Goal: Information Seeking & Learning: Learn about a topic

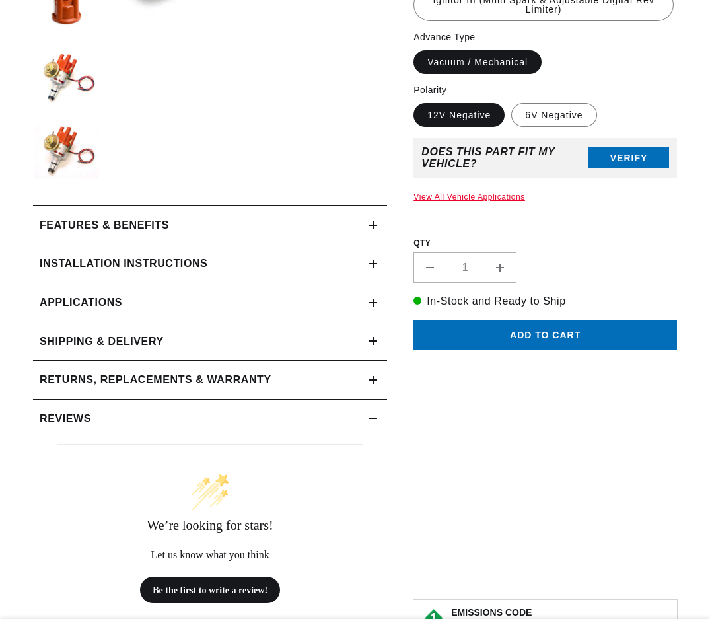
scroll to position [462, 0]
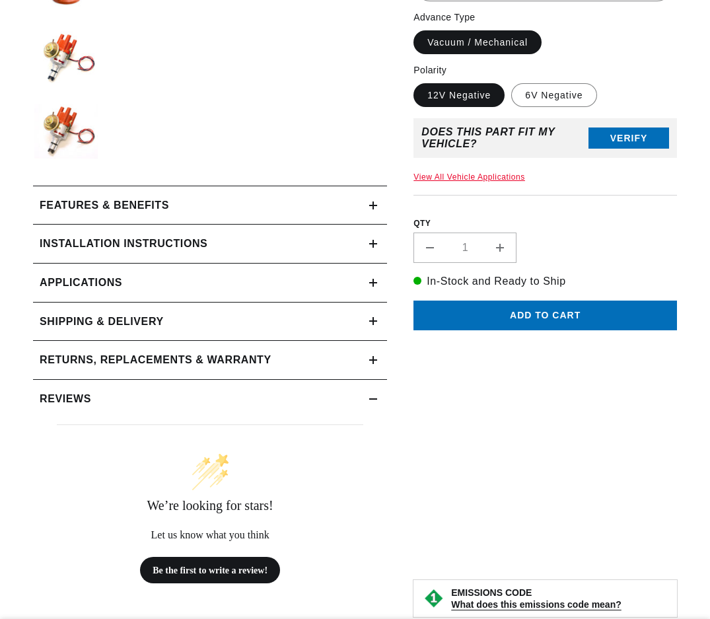
click at [364, 205] on div "Features & Benefits" at bounding box center [201, 205] width 336 height 17
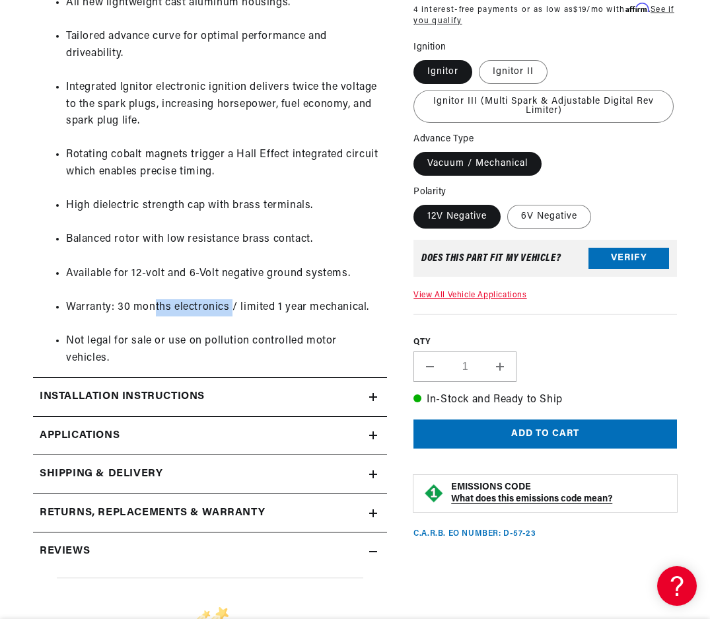
scroll to position [0, 0]
drag, startPoint x: 230, startPoint y: 309, endPoint x: 117, endPoint y: 308, distance: 113.5
click at [117, 308] on li "Warranty: 30 months electronics / limited 1 year mechanical." at bounding box center [223, 316] width 314 height 34
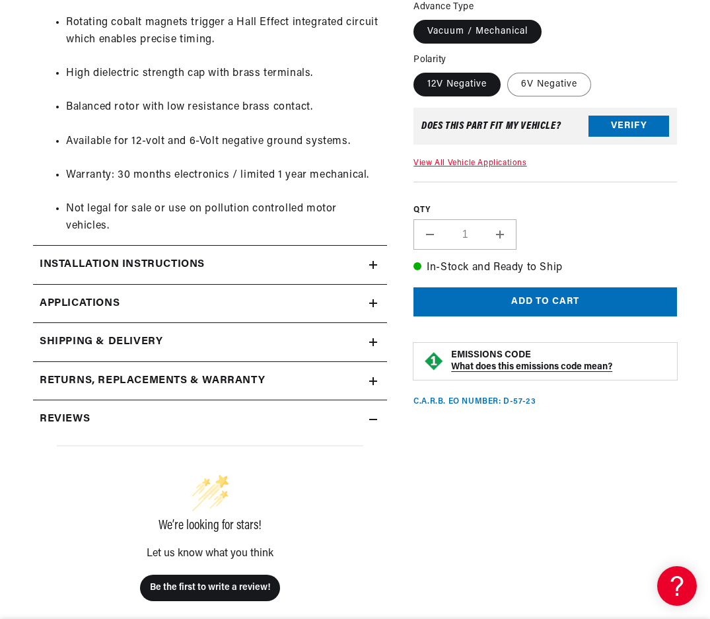
click at [376, 267] on icon at bounding box center [373, 265] width 8 height 8
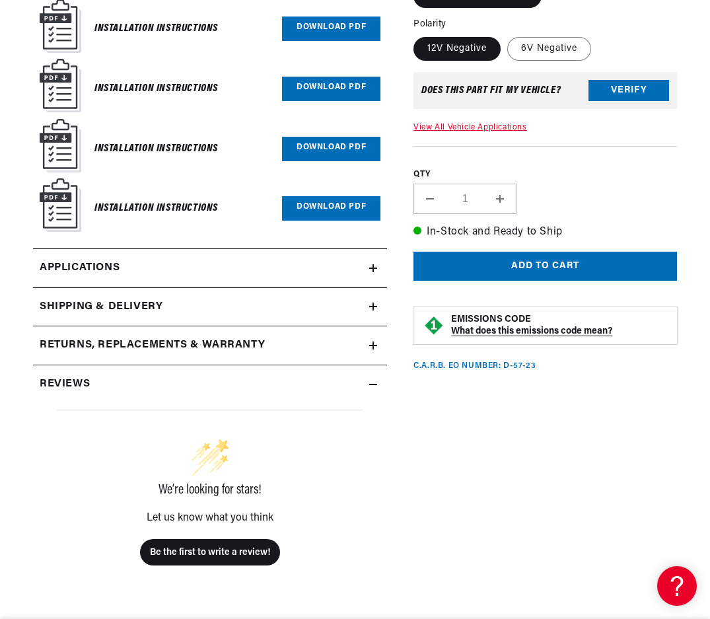
scroll to position [1584, 0]
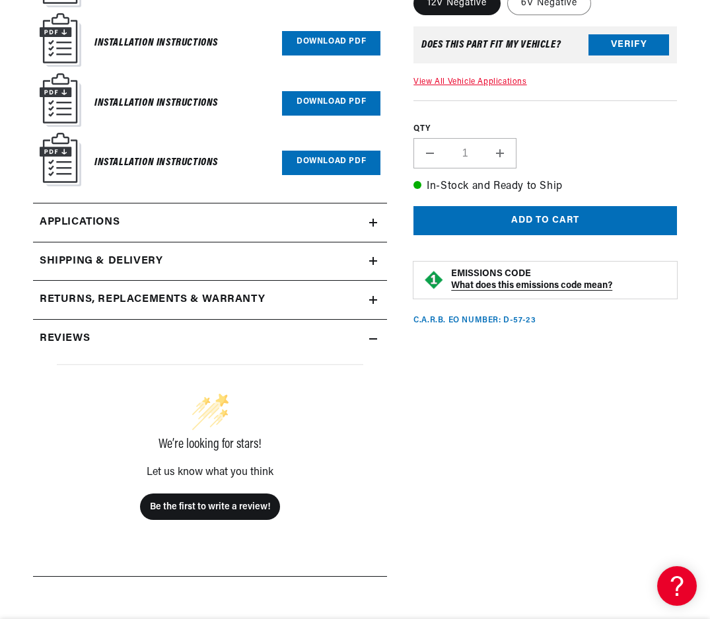
click at [374, 230] on link "Applications" at bounding box center [210, 222] width 354 height 39
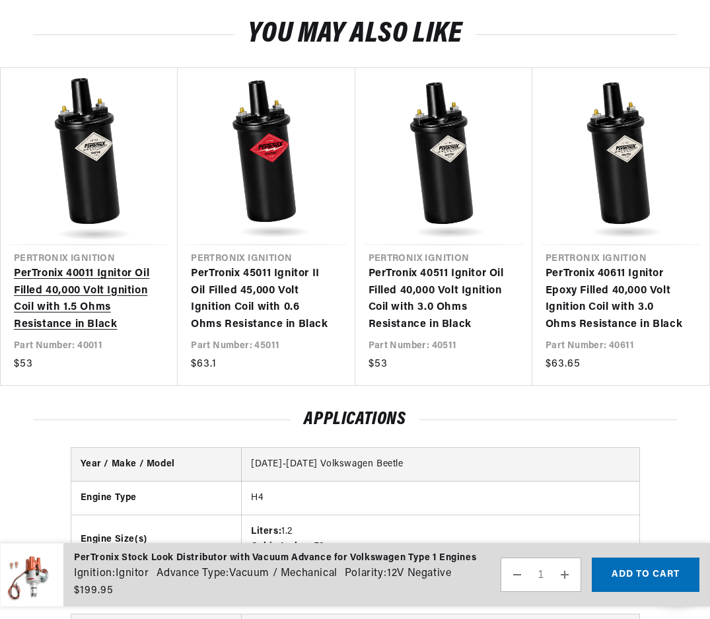
click at [83, 295] on link "PerTronix 40011 Ignitor Oil Filled 40,000 Volt Ignition Coil with 1.5 Ohms Resi…" at bounding box center [82, 298] width 137 height 67
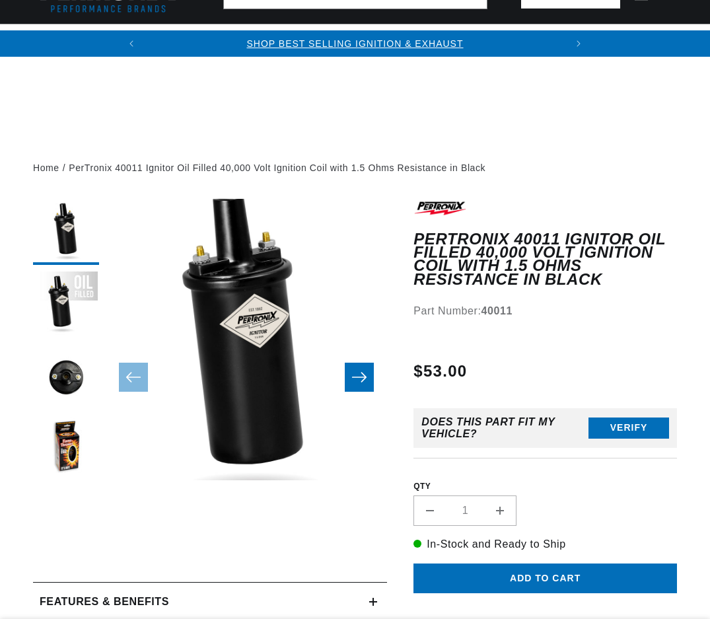
scroll to position [396, 0]
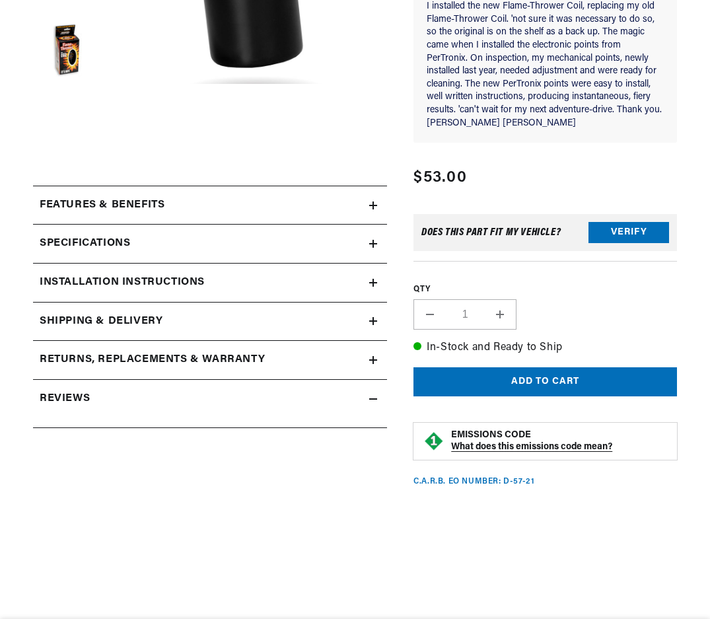
click at [373, 204] on icon at bounding box center [373, 205] width 0 height 8
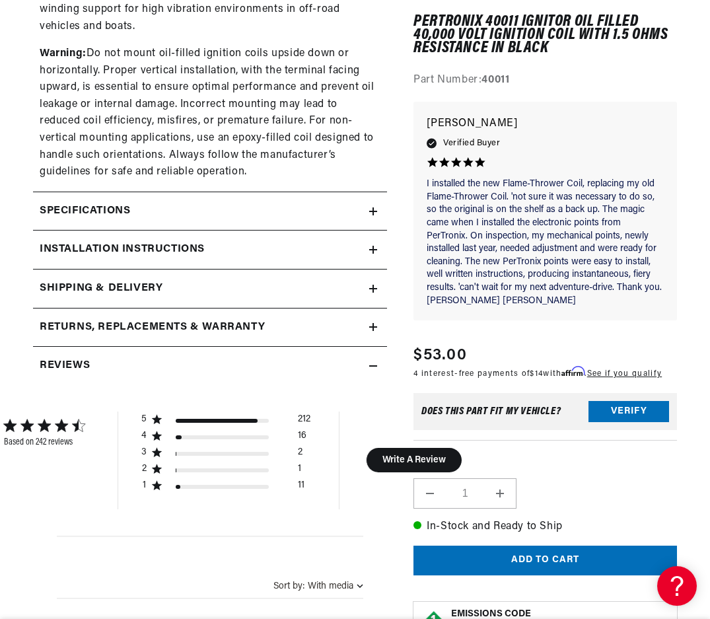
scroll to position [0, 400]
click at [370, 207] on icon at bounding box center [373, 211] width 8 height 8
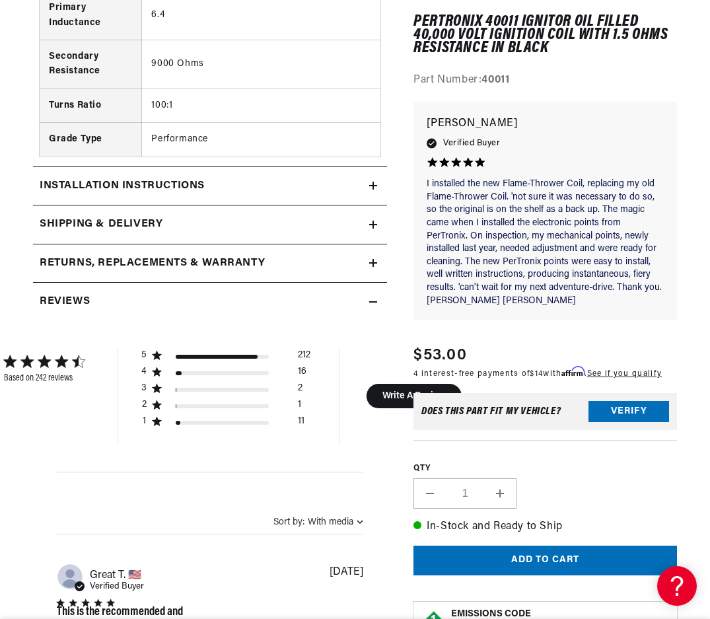
scroll to position [1980, 0]
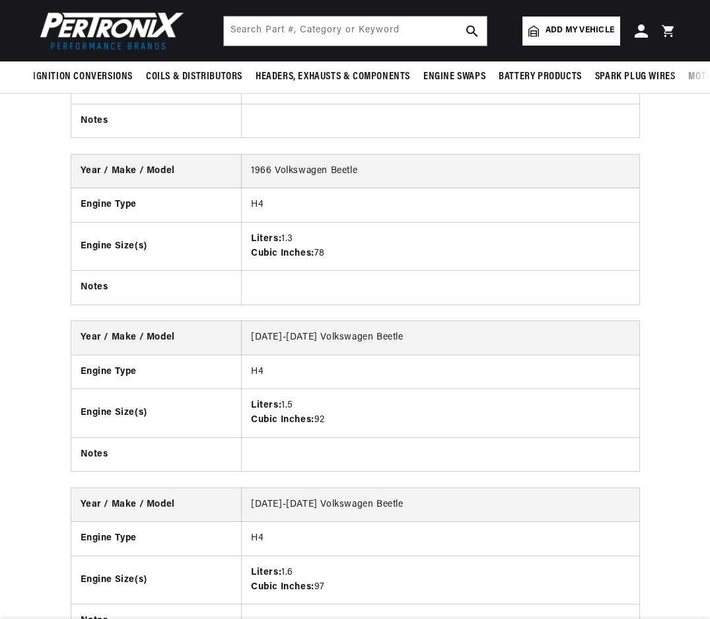
scroll to position [1283, 0]
